Goal: Task Accomplishment & Management: Use online tool/utility

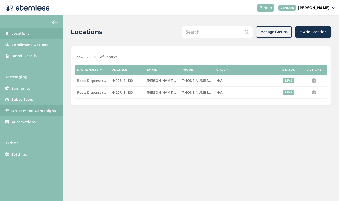
click at [36, 111] on span "On-demand Campaigns" at bounding box center [33, 111] width 45 height 5
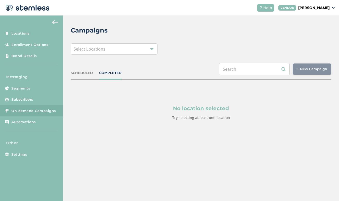
click at [147, 49] on div "Select Locations" at bounding box center [114, 48] width 87 height 11
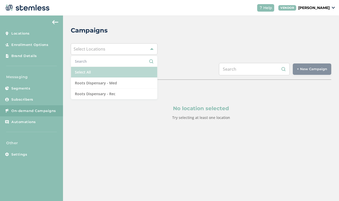
click at [120, 73] on li "Select All" at bounding box center [114, 72] width 86 height 11
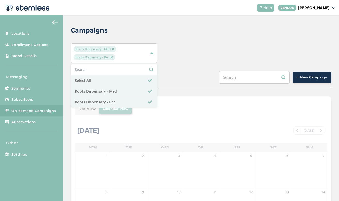
click at [318, 80] on button "+ New Campaign" at bounding box center [312, 77] width 38 height 11
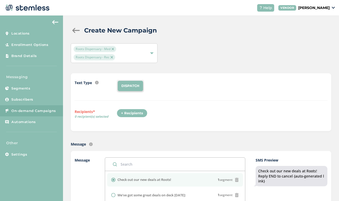
click at [136, 112] on div "+ Recipients" at bounding box center [132, 113] width 31 height 9
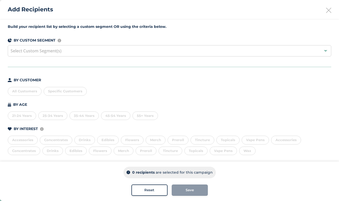
click at [20, 91] on div "All Customers" at bounding box center [25, 91] width 34 height 9
click at [189, 188] on span "Save" at bounding box center [190, 190] width 8 height 5
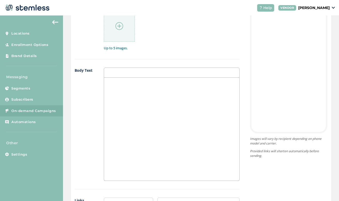
scroll to position [271, 0]
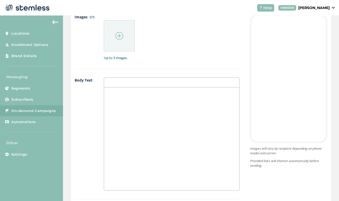
click at [121, 42] on div at bounding box center [119, 35] width 31 height 31
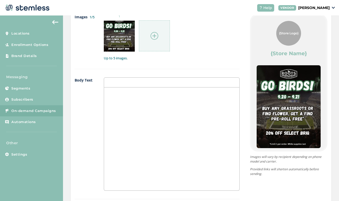
click at [190, 135] on div at bounding box center [171, 139] width 135 height 103
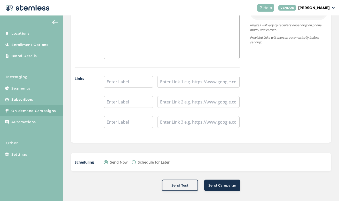
scroll to position [402, 0]
click at [129, 82] on input "text" at bounding box center [128, 82] width 49 height 12
type input "Shop Rec"
click at [120, 103] on input "Shop med" at bounding box center [128, 102] width 49 height 12
type input "Shop Med"
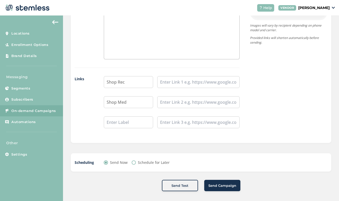
click at [187, 74] on div "Images 1/5 1 Up to 5 images. Body Text Go Birds!! Links Shop Rec Shop Med" at bounding box center [157, 10] width 165 height 254
click at [179, 83] on input "text" at bounding box center [198, 82] width 82 height 12
paste input "[URL][DOMAIN_NAME]"
type input "[URL][DOMAIN_NAME]"
click at [204, 100] on input "text" at bounding box center [198, 102] width 82 height 12
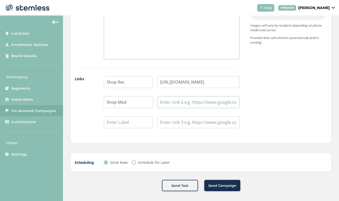
paste input "[URL][DOMAIN_NAME]"
type input "[URL][DOMAIN_NAME]"
click at [226, 185] on span "Send Campaign" at bounding box center [223, 185] width 28 height 5
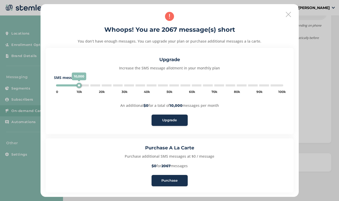
type input "85000"
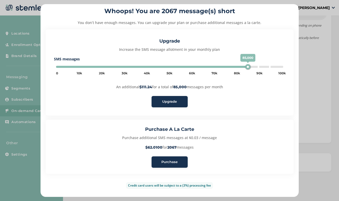
scroll to position [19, 0]
click at [170, 102] on span "Upgrade" at bounding box center [169, 101] width 15 height 5
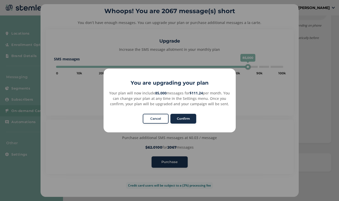
click at [194, 119] on button "Confirm" at bounding box center [184, 119] width 26 height 10
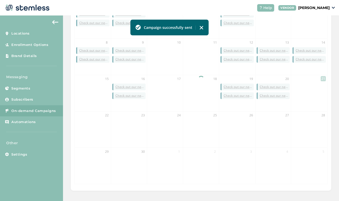
scroll to position [150, 0]
